Goal: Task Accomplishment & Management: Use online tool/utility

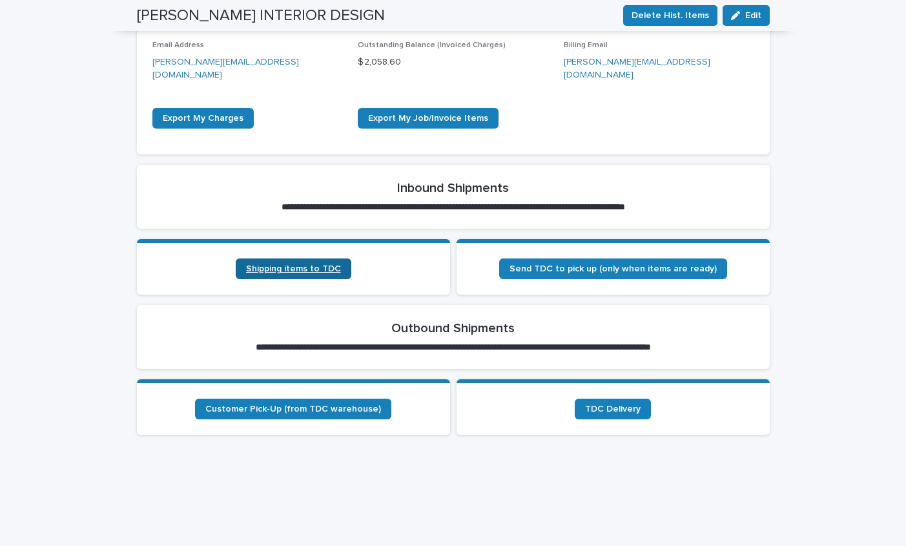
scroll to position [333, 0]
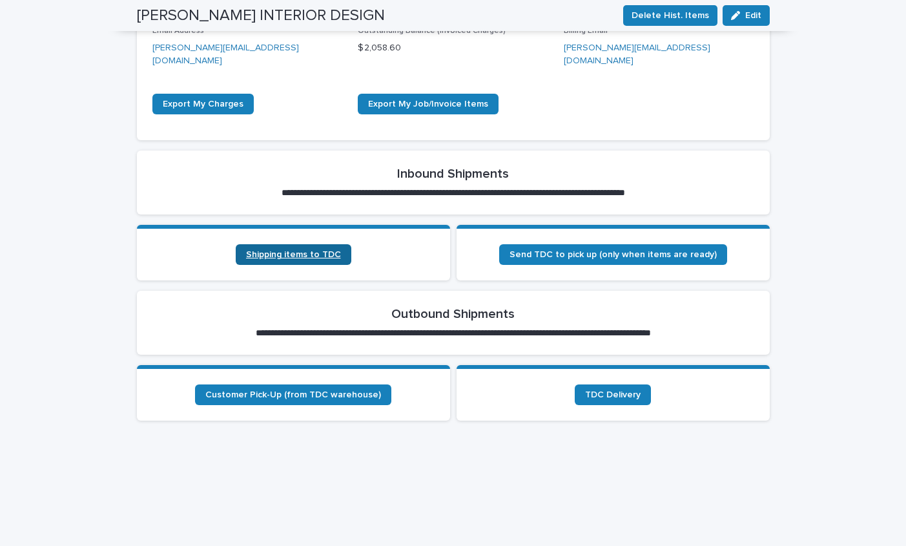
click at [269, 250] on span "Shipping items to TDC" at bounding box center [293, 254] width 95 height 9
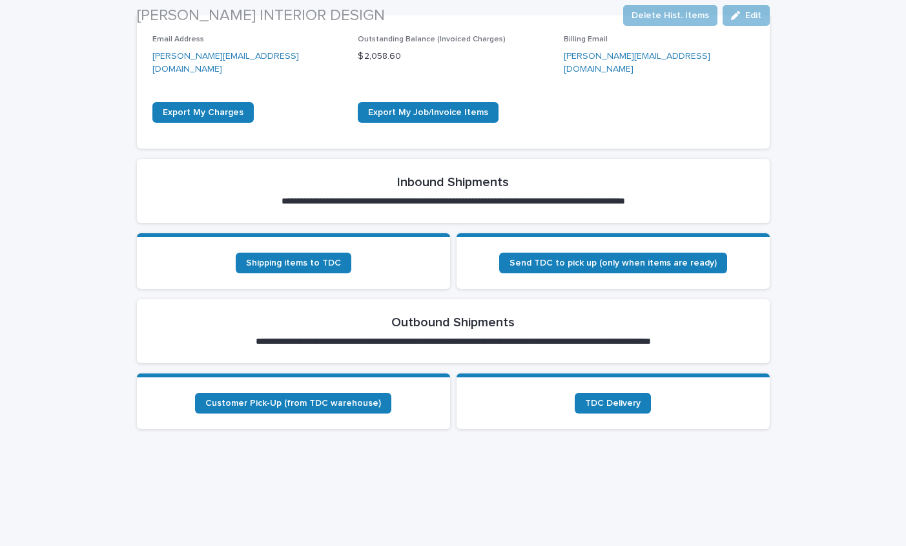
scroll to position [343, 0]
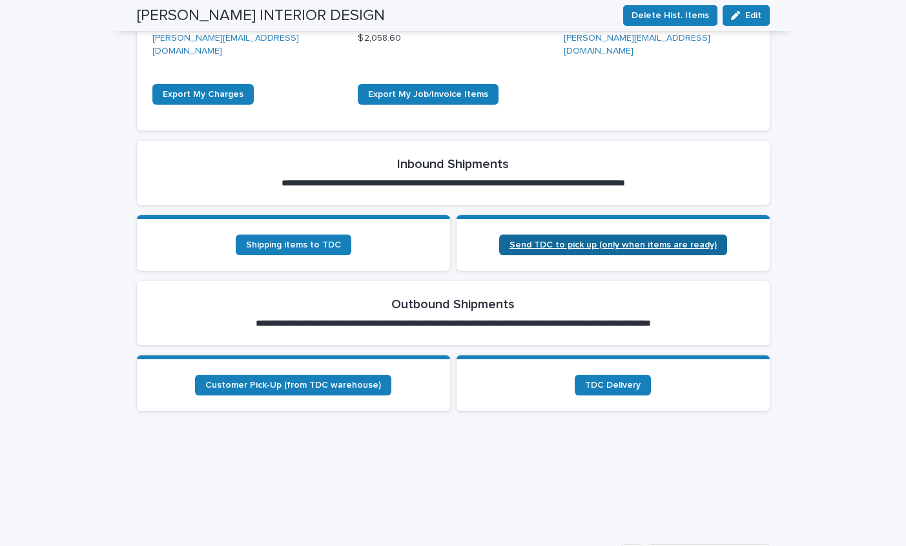
click at [571, 240] on span "Send TDC to pick up (only when items are ready)" at bounding box center [612, 244] width 207 height 9
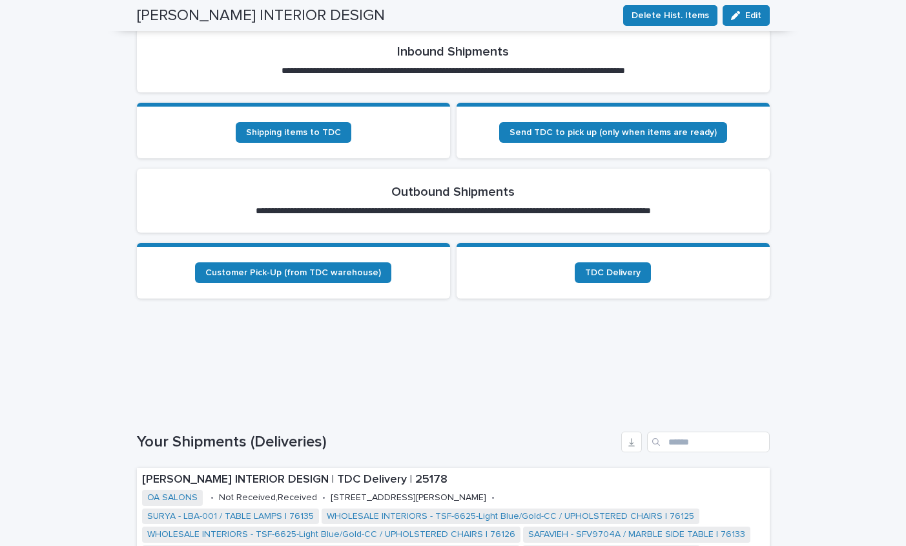
scroll to position [453, 0]
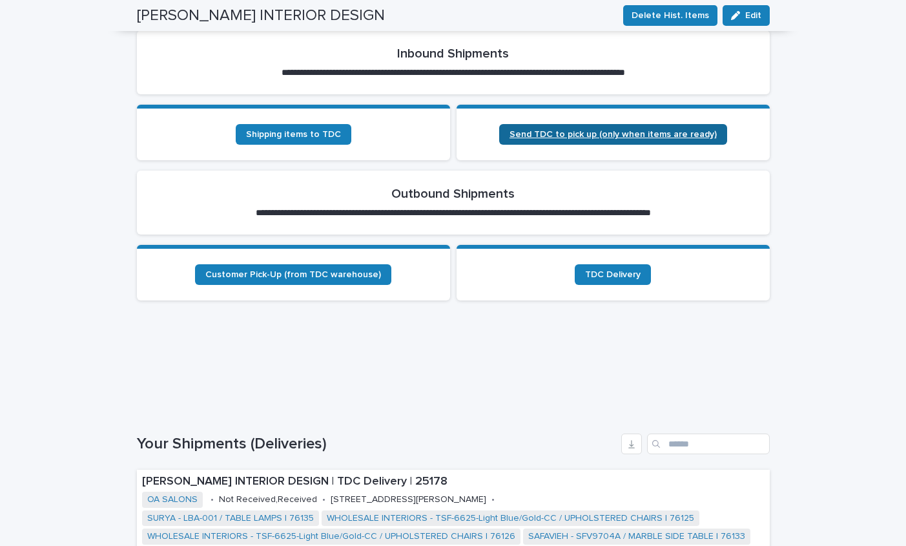
click at [619, 130] on span "Send TDC to pick up (only when items are ready)" at bounding box center [612, 134] width 207 height 9
